Goal: Task Accomplishment & Management: Complete application form

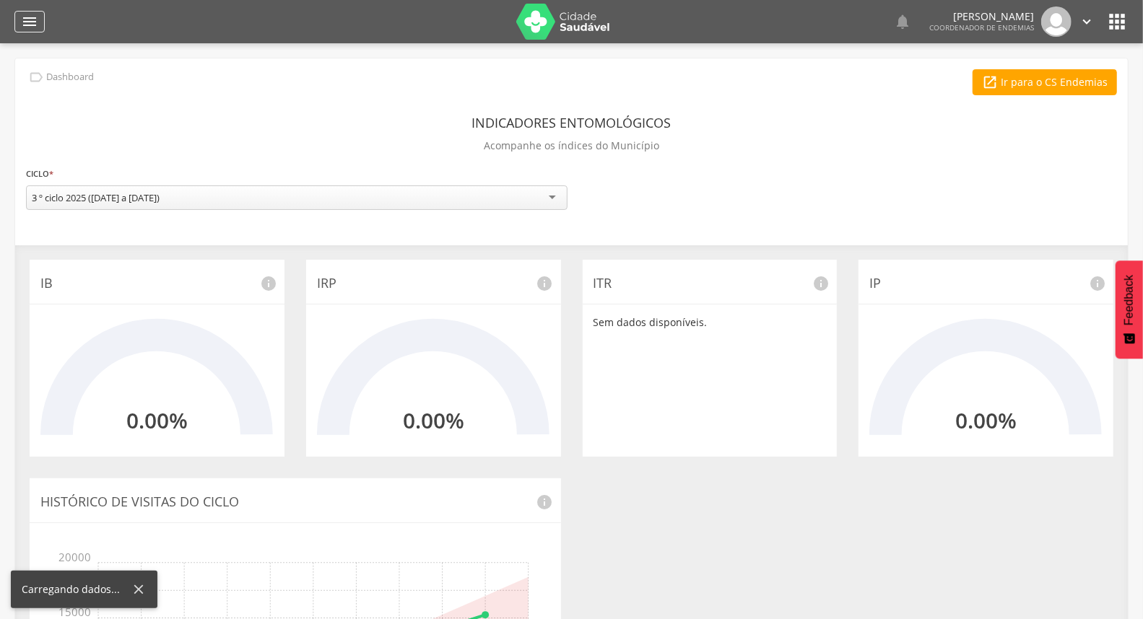
click at [25, 16] on icon "" at bounding box center [29, 21] width 17 height 17
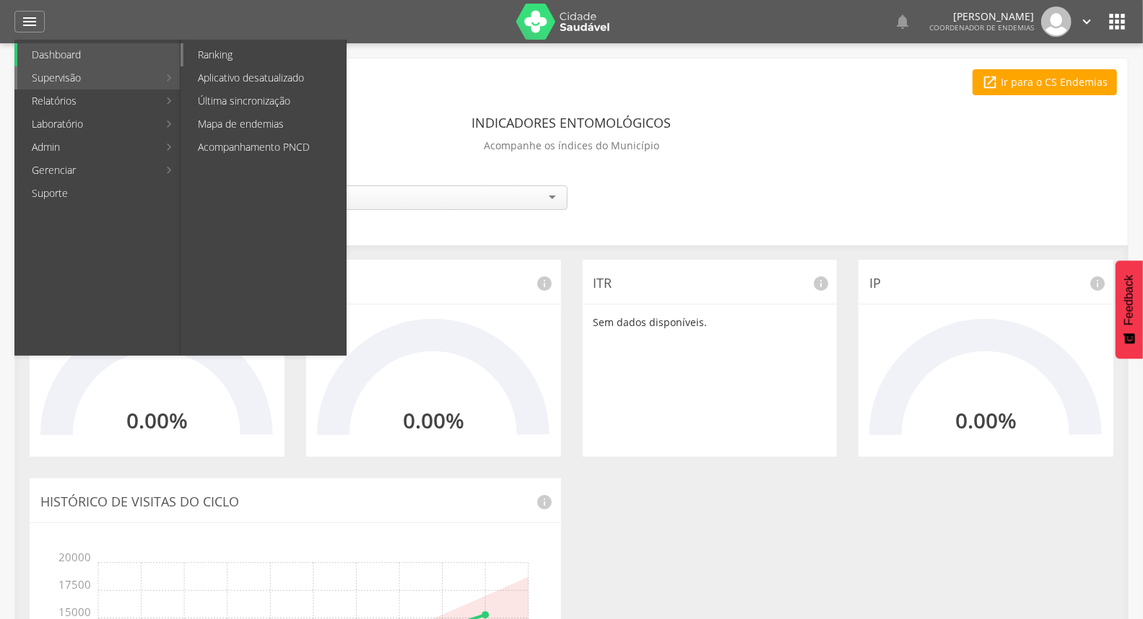
click at [241, 58] on link "Ranking" at bounding box center [264, 54] width 162 height 23
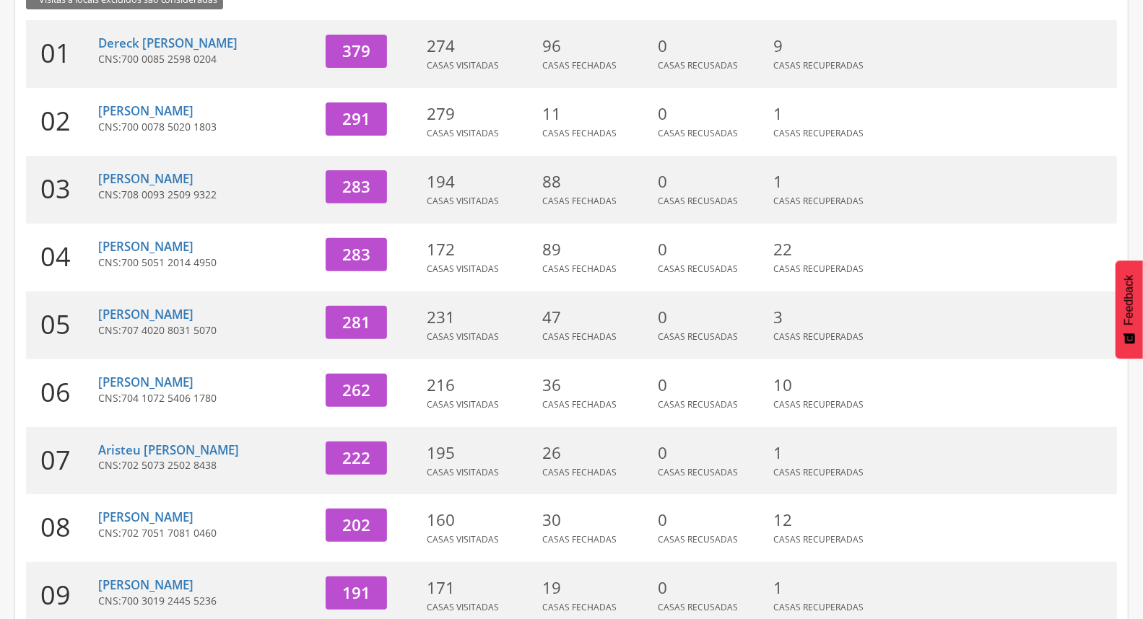
scroll to position [240, 0]
click at [157, 181] on link "[PERSON_NAME]" at bounding box center [145, 178] width 95 height 17
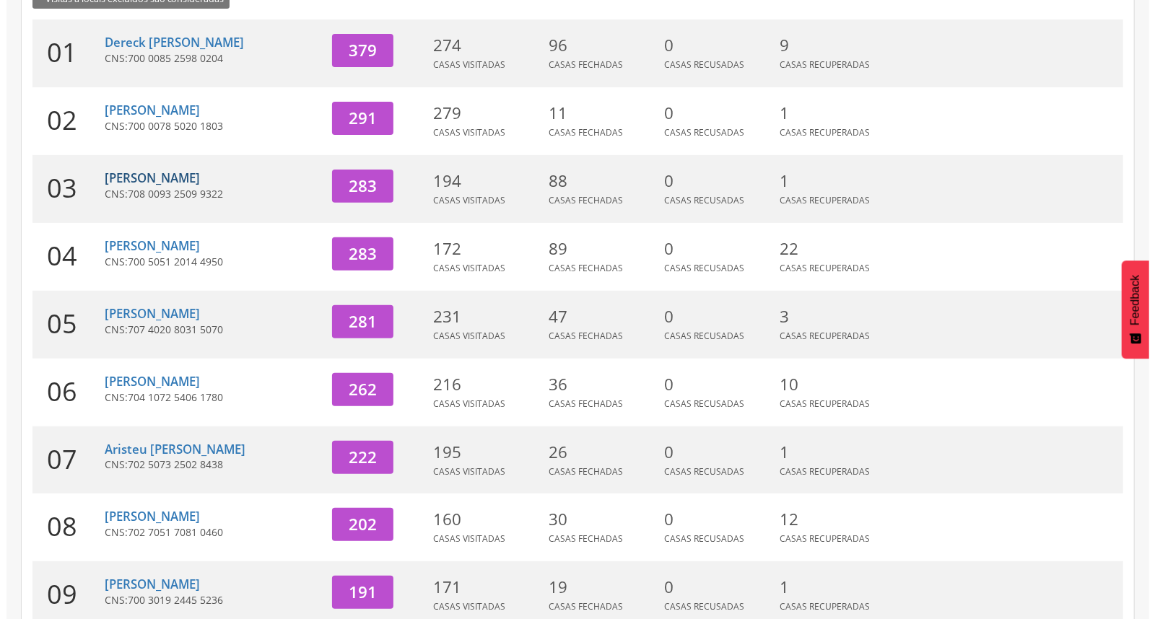
scroll to position [43, 0]
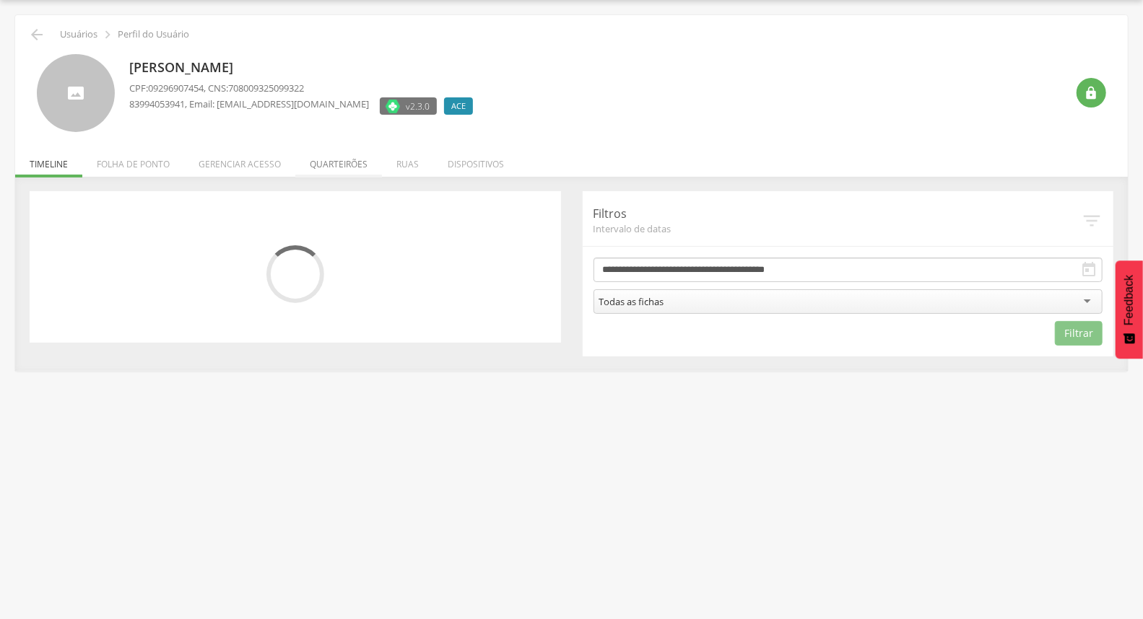
click at [350, 163] on li "Quarteirões" at bounding box center [338, 161] width 87 height 34
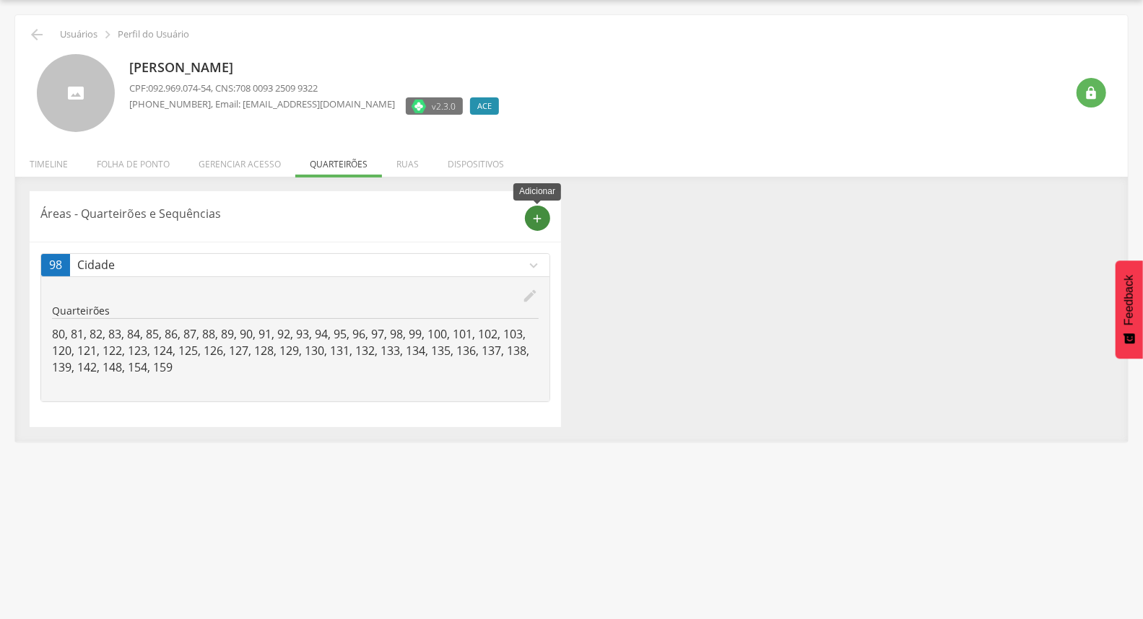
click at [537, 219] on icon "add" at bounding box center [537, 218] width 13 height 13
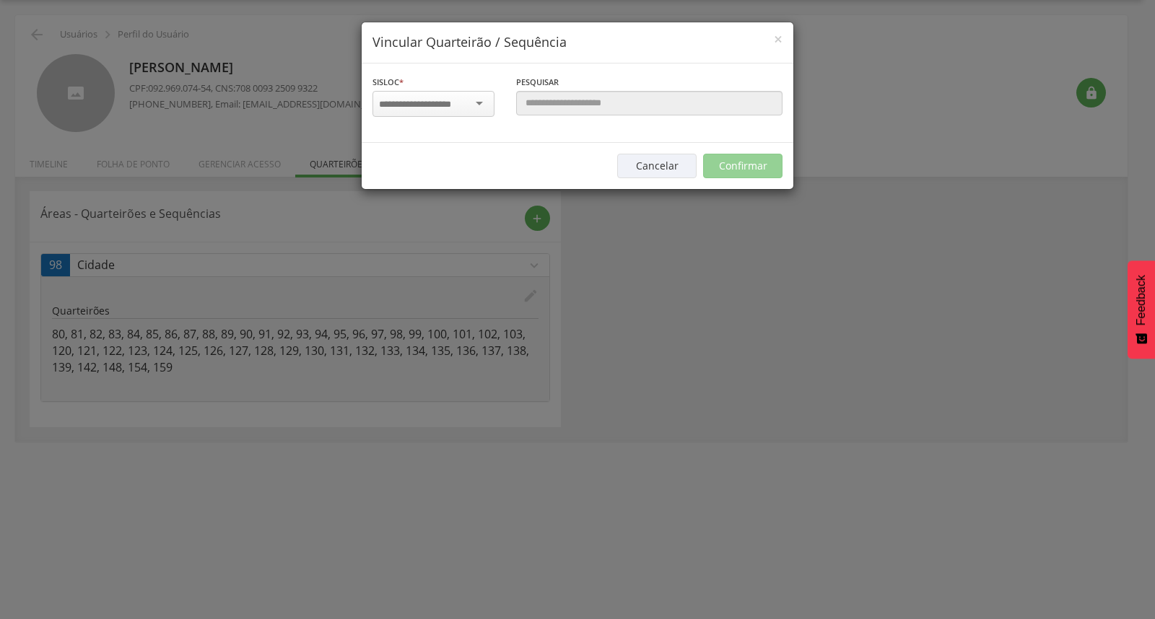
click at [474, 99] on div at bounding box center [433, 104] width 122 height 26
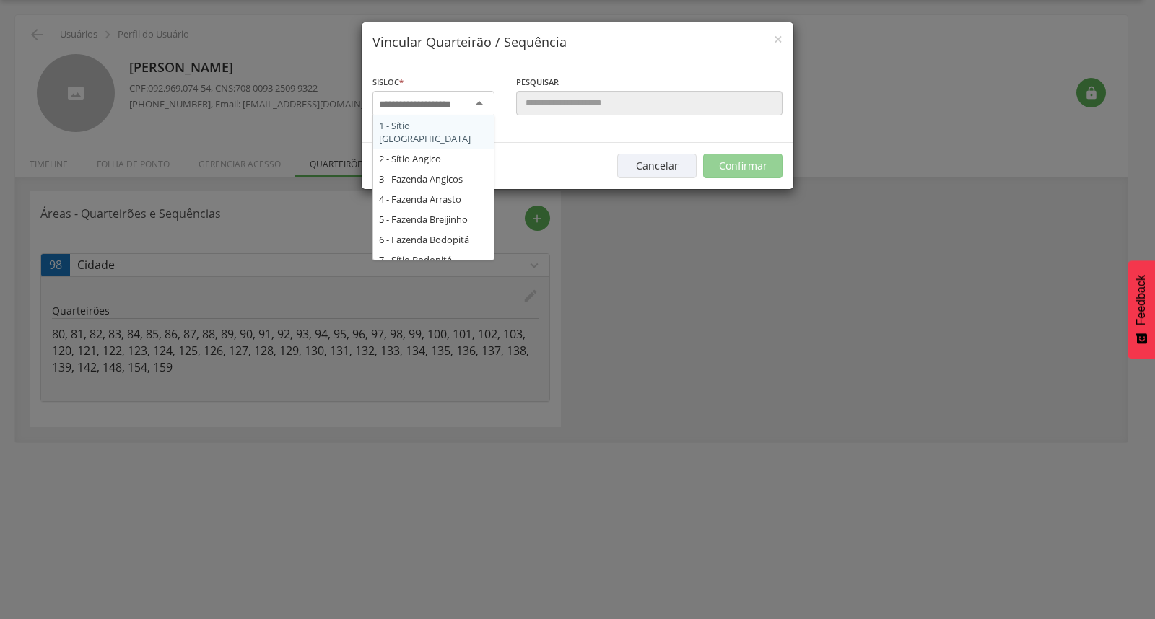
click at [565, 128] on div "Sisloc * 1 - Sítio [GEOGRAPHIC_DATA] 2 - [GEOGRAPHIC_DATA] Angico 3 - Fazenda A…" at bounding box center [578, 103] width 432 height 58
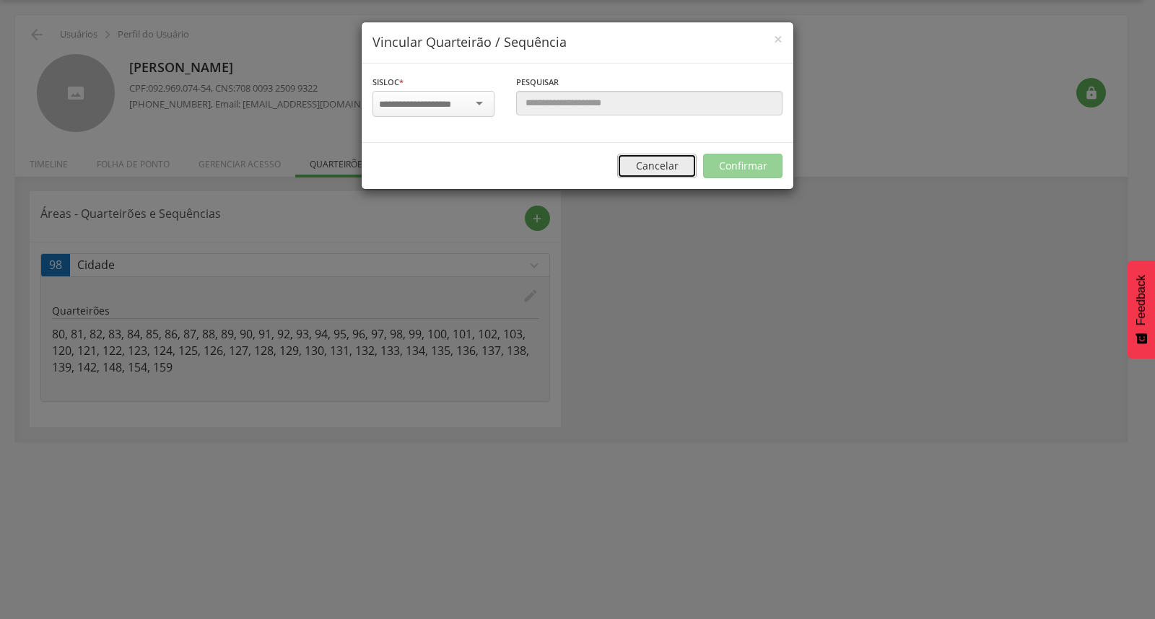
click at [638, 162] on button "Cancelar" at bounding box center [656, 166] width 79 height 25
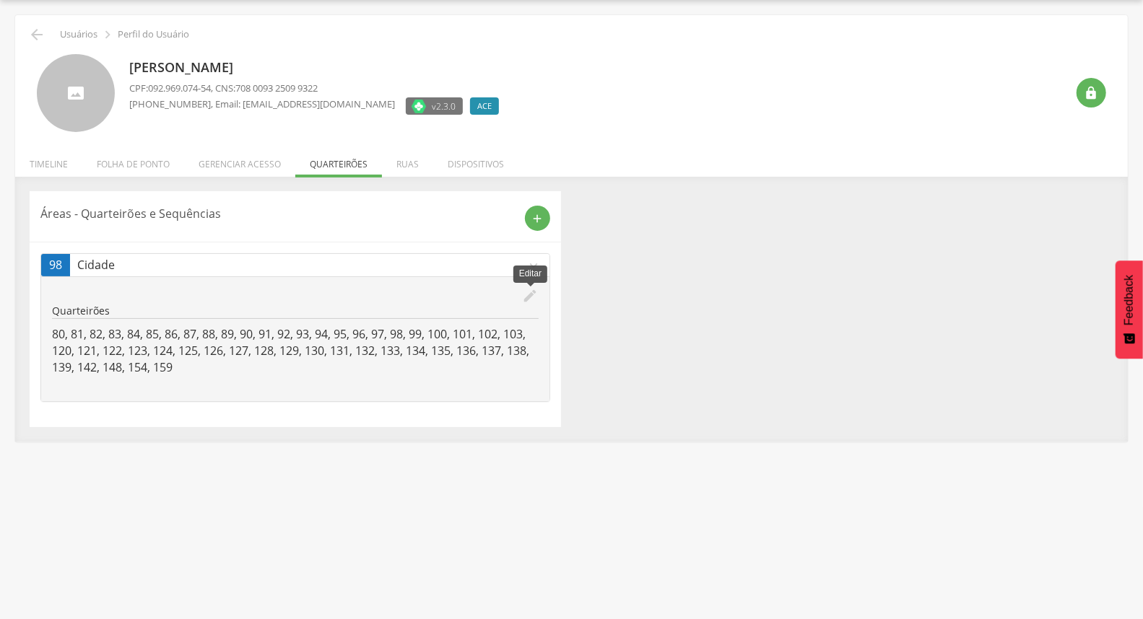
click at [529, 297] on icon "edit" at bounding box center [531, 296] width 16 height 16
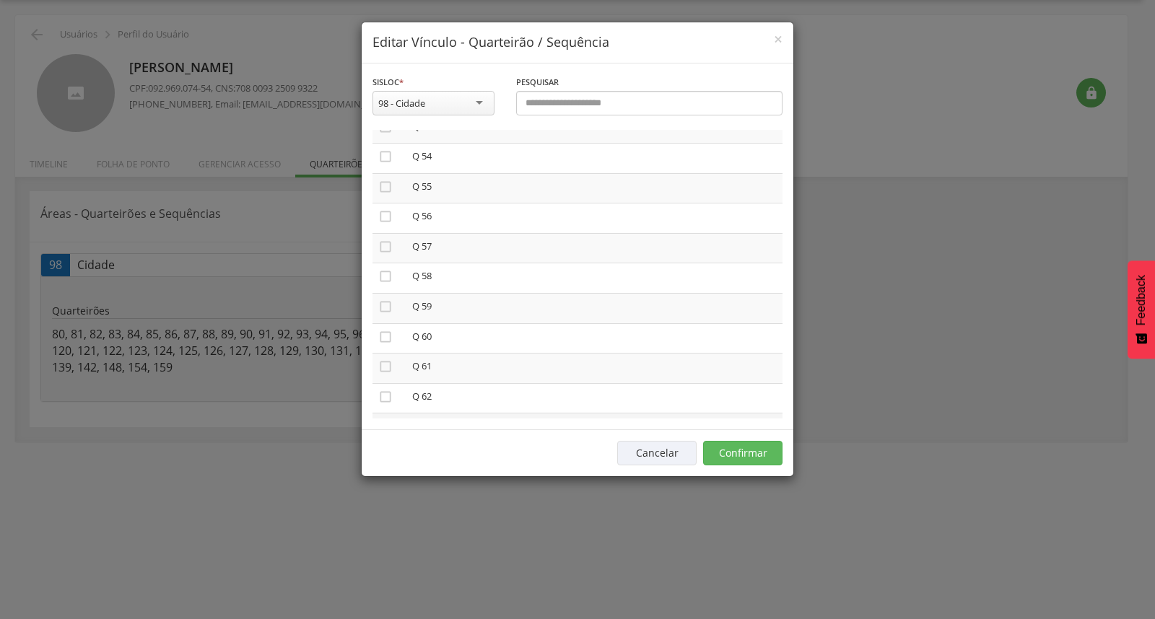
scroll to position [1684, 0]
click at [384, 219] on icon "" at bounding box center [385, 226] width 14 height 14
click at [384, 250] on icon "" at bounding box center [385, 257] width 14 height 14
click at [380, 279] on icon "" at bounding box center [385, 286] width 14 height 14
click at [379, 310] on icon "" at bounding box center [385, 317] width 14 height 14
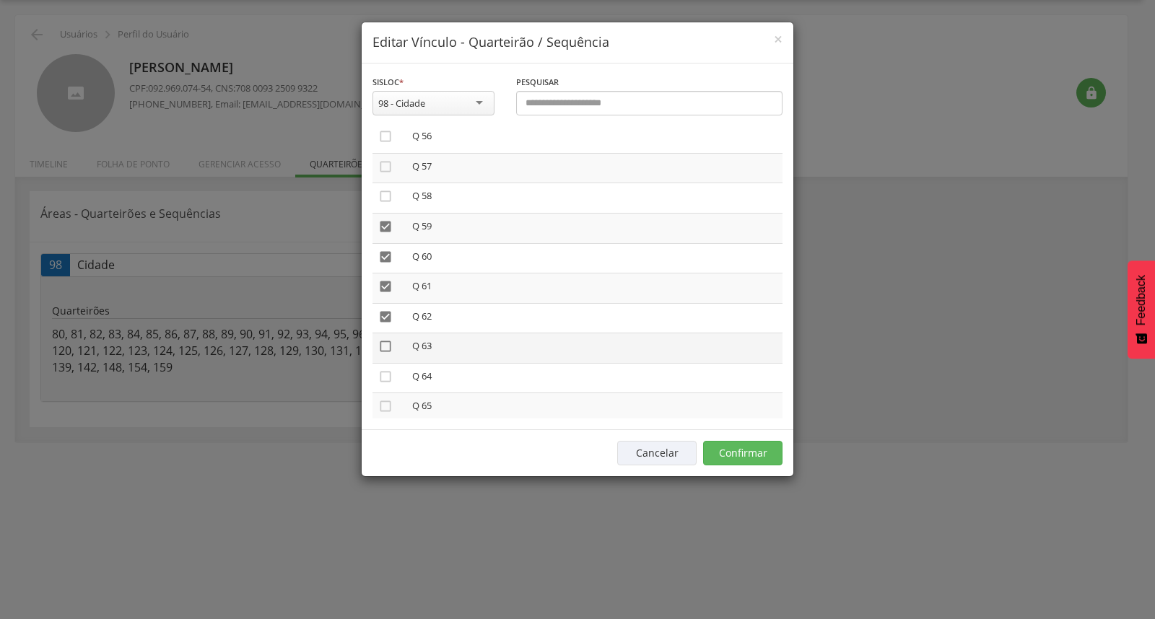
click at [383, 339] on icon "" at bounding box center [385, 346] width 14 height 14
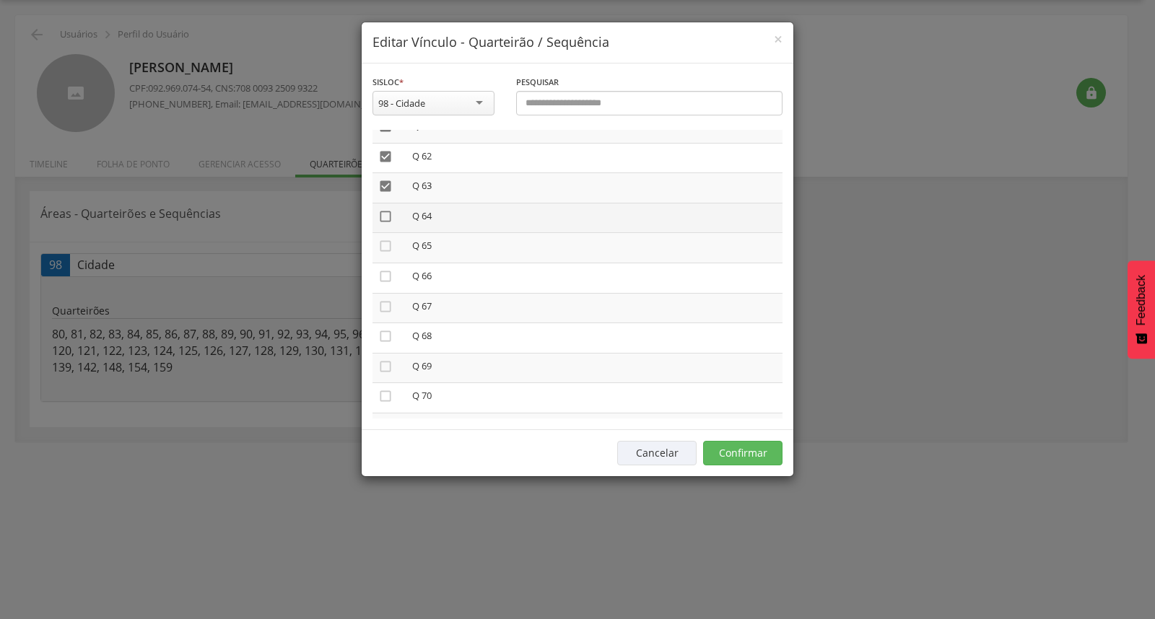
click at [388, 209] on icon "" at bounding box center [385, 216] width 14 height 14
click at [387, 239] on icon "" at bounding box center [385, 246] width 14 height 14
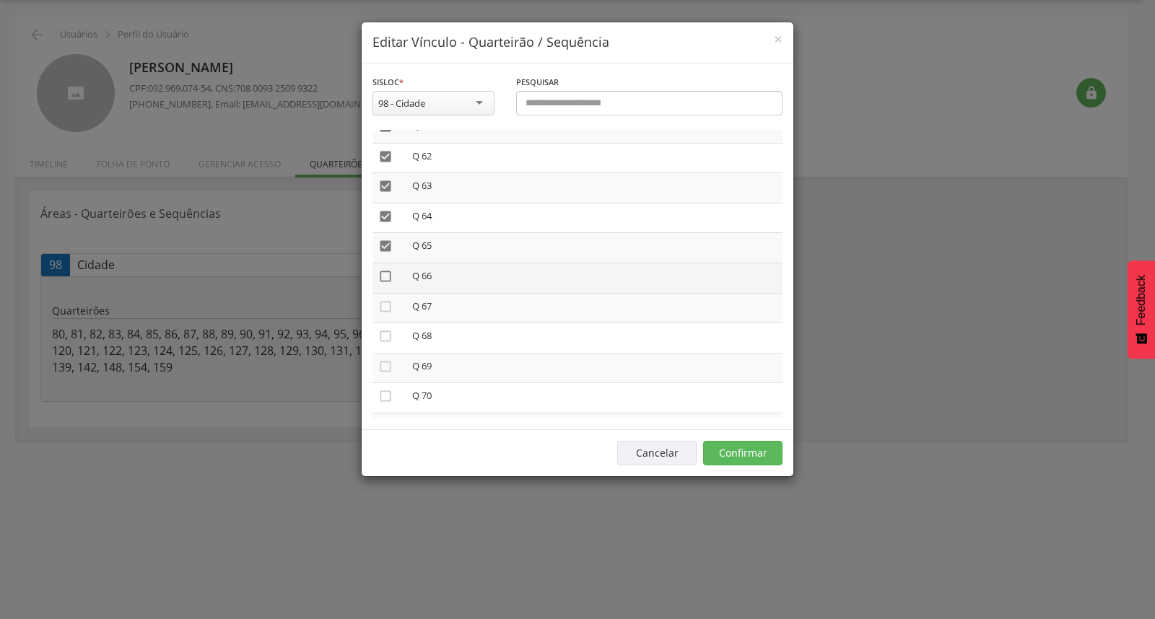
click at [383, 269] on icon "" at bounding box center [385, 276] width 14 height 14
click at [383, 300] on icon "" at bounding box center [385, 307] width 14 height 14
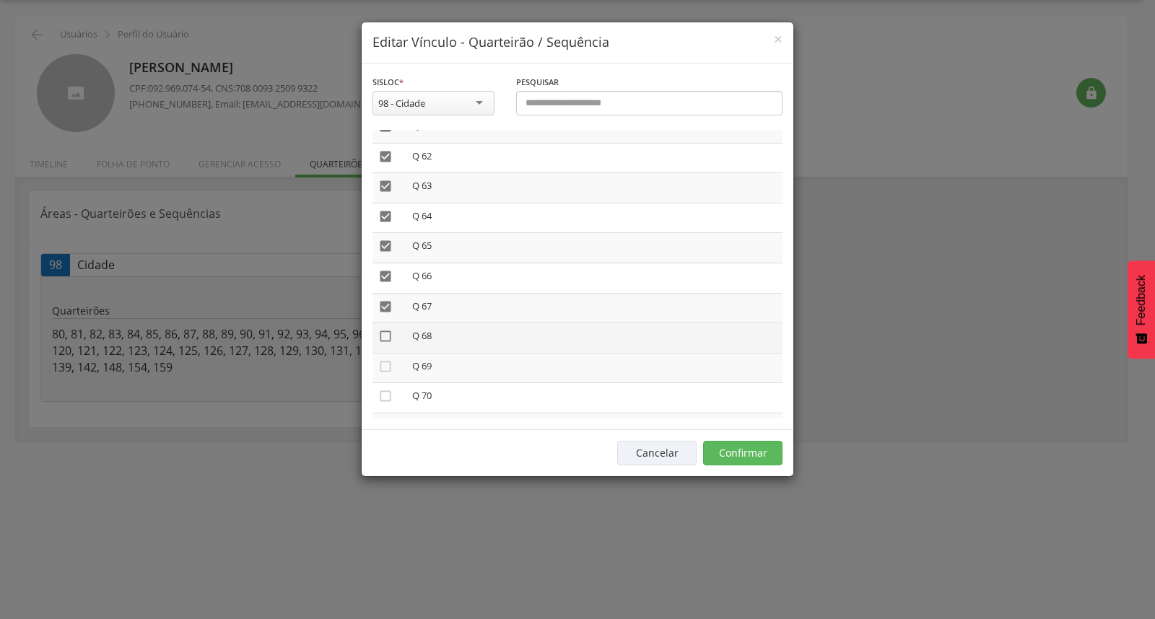
click at [385, 329] on icon "" at bounding box center [385, 336] width 14 height 14
click at [380, 359] on icon "" at bounding box center [385, 366] width 14 height 14
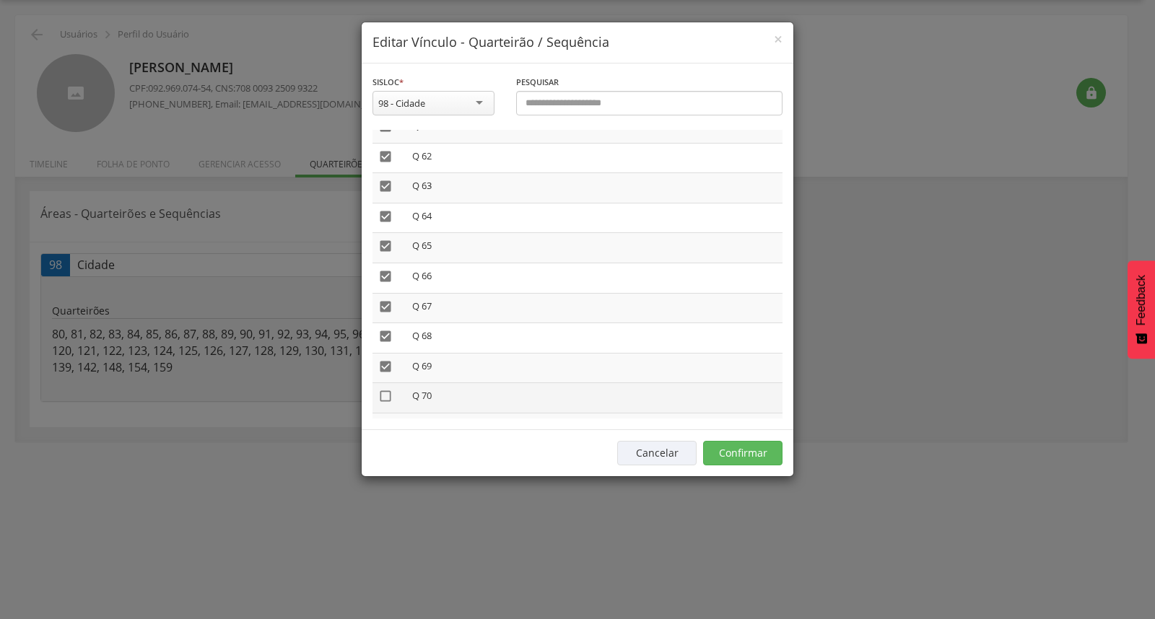
click at [383, 389] on icon "" at bounding box center [385, 396] width 14 height 14
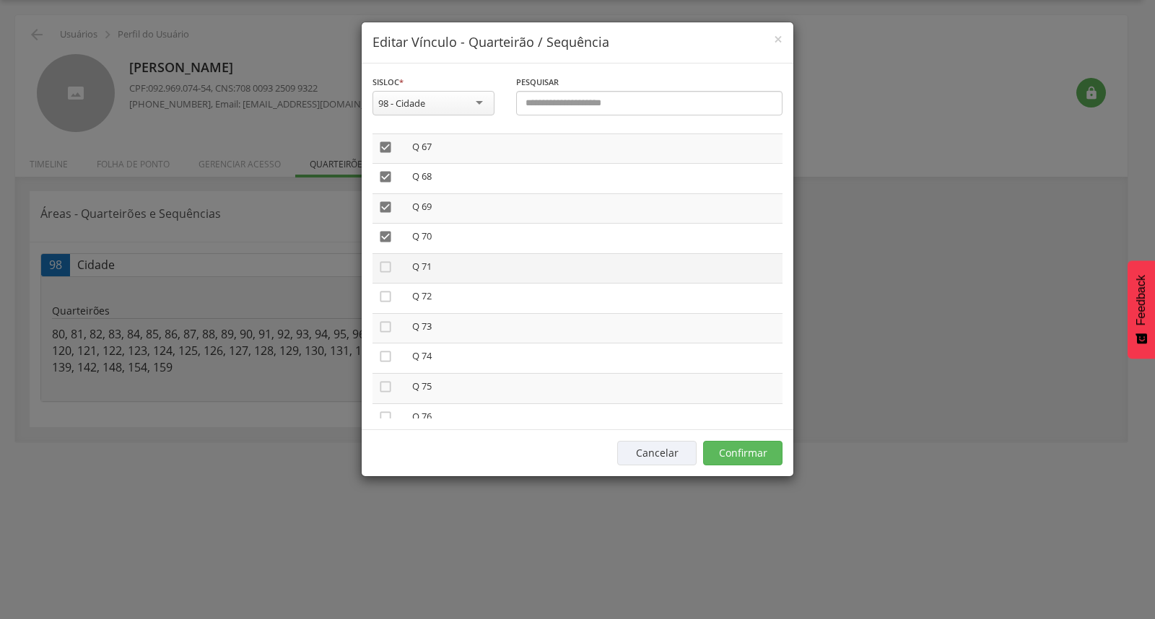
scroll to position [2005, 0]
drag, startPoint x: 383, startPoint y: 249, endPoint x: 385, endPoint y: 276, distance: 26.8
click at [383, 259] on icon "" at bounding box center [385, 266] width 14 height 14
click at [385, 289] on icon "" at bounding box center [385, 296] width 14 height 14
click at [391, 319] on icon "" at bounding box center [385, 326] width 14 height 14
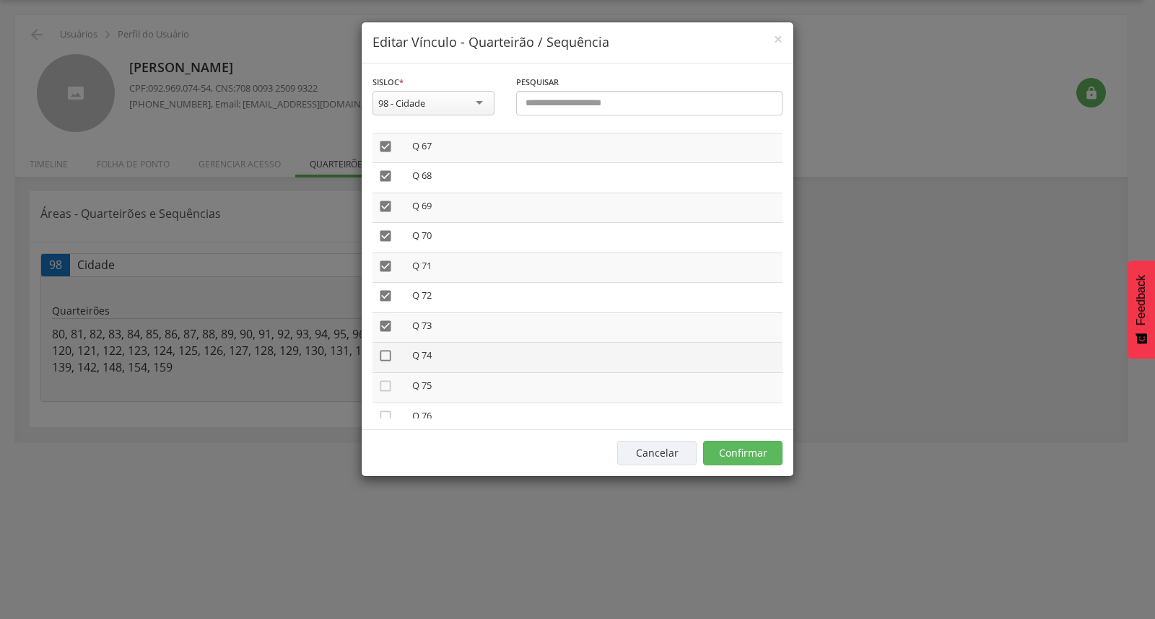
click at [392, 349] on icon "" at bounding box center [385, 356] width 14 height 14
click at [391, 379] on icon "" at bounding box center [385, 386] width 14 height 14
click at [379, 409] on icon "" at bounding box center [385, 416] width 14 height 14
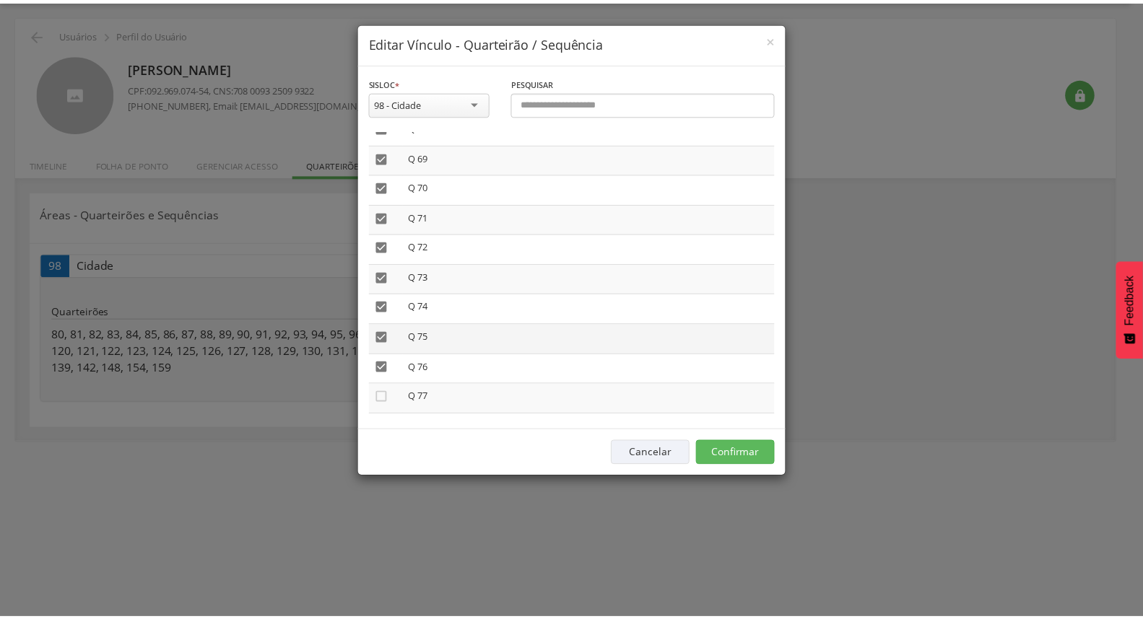
scroll to position [2165, 0]
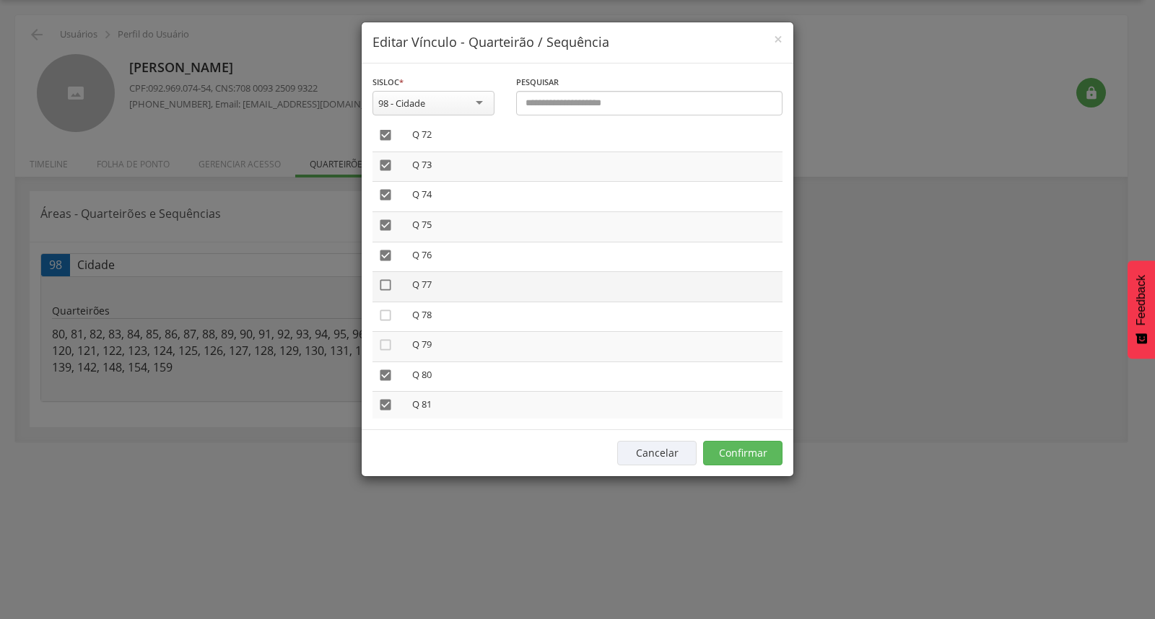
click at [385, 278] on icon "" at bounding box center [385, 285] width 14 height 14
click at [383, 308] on icon "" at bounding box center [385, 315] width 14 height 14
click at [387, 338] on icon "" at bounding box center [385, 345] width 14 height 14
click at [738, 448] on button "Confirmar" at bounding box center [742, 453] width 79 height 25
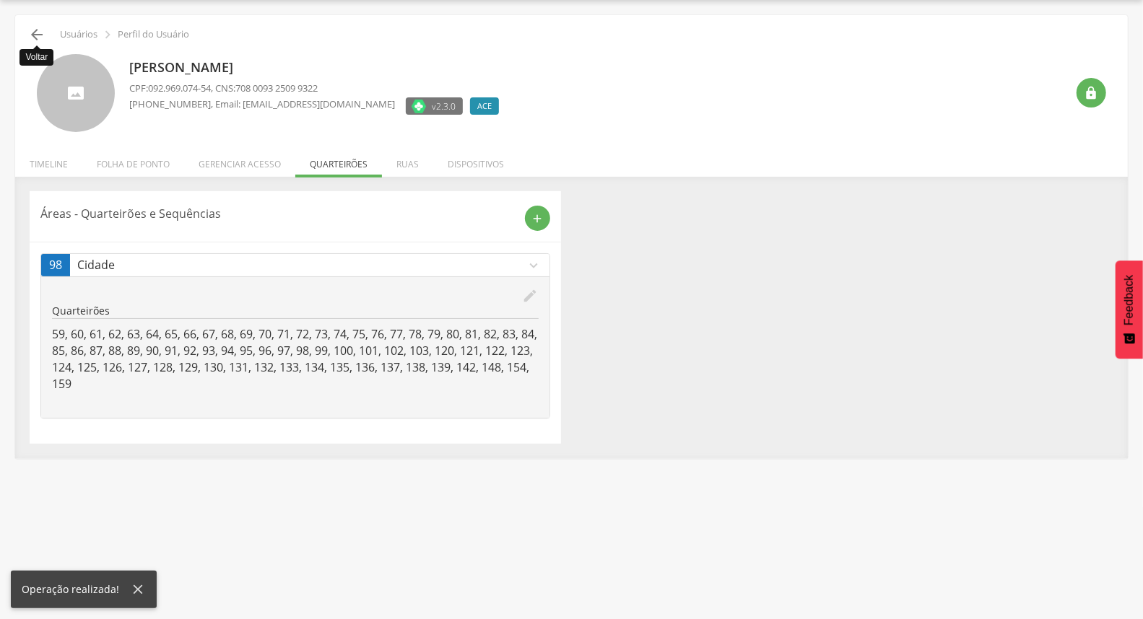
click at [35, 39] on icon "" at bounding box center [36, 34] width 17 height 17
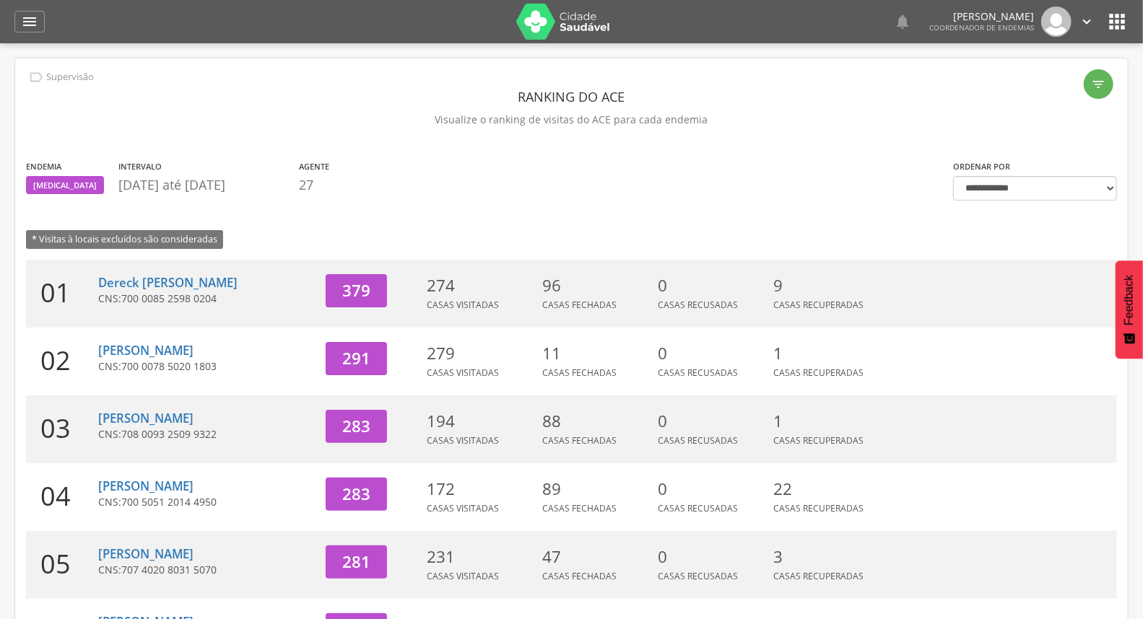
click at [1087, 24] on icon "" at bounding box center [1086, 22] width 16 height 16
click at [1029, 87] on link "Sair" at bounding box center [1037, 83] width 114 height 18
